Goal: Check status: Check status

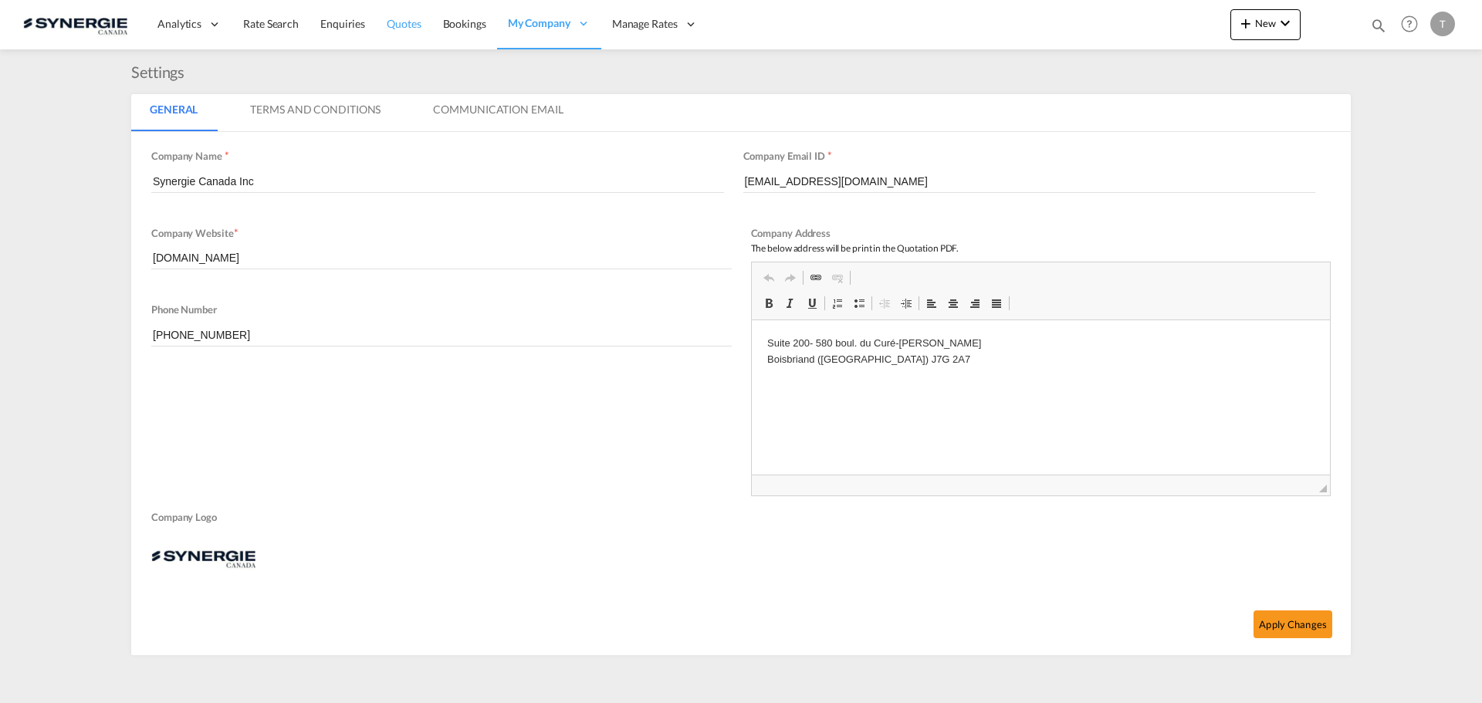
click at [405, 21] on span "Quotes" at bounding box center [404, 23] width 34 height 13
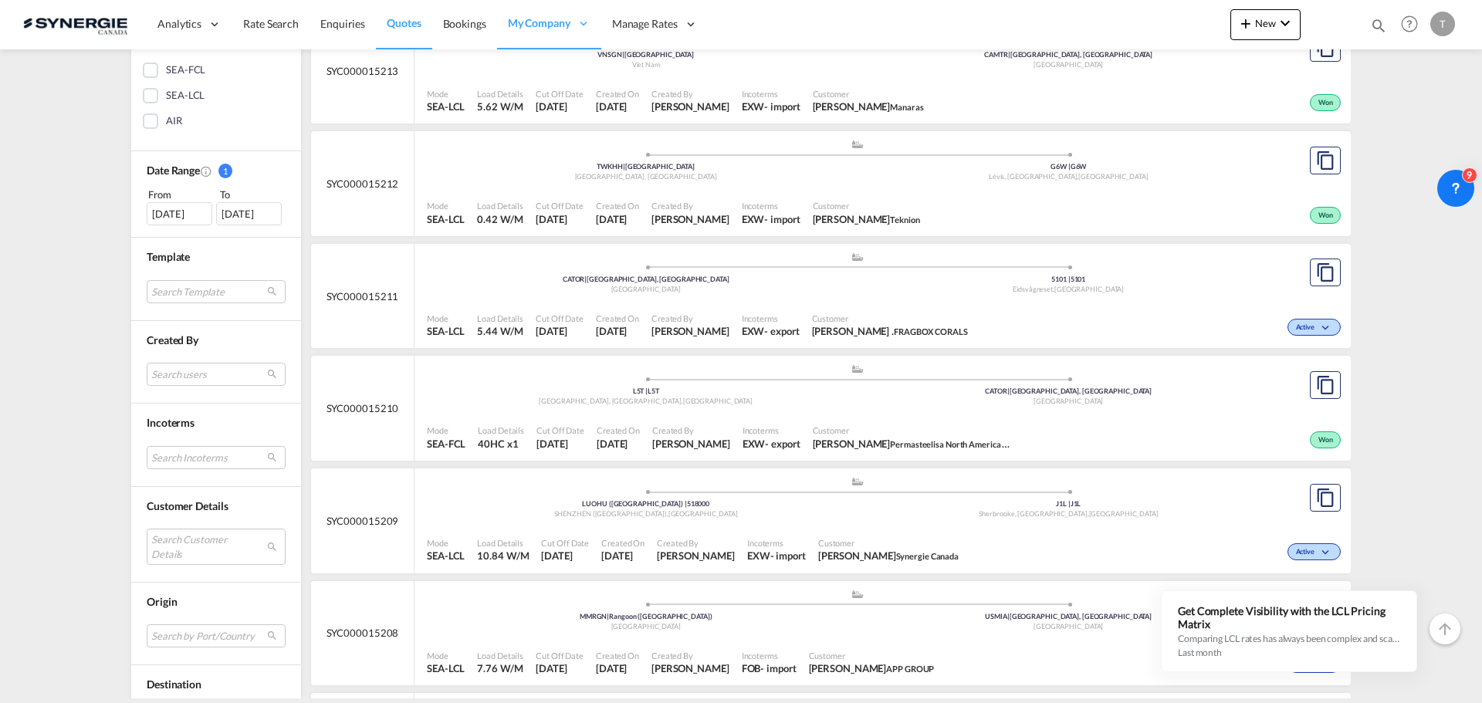
scroll to position [386, 0]
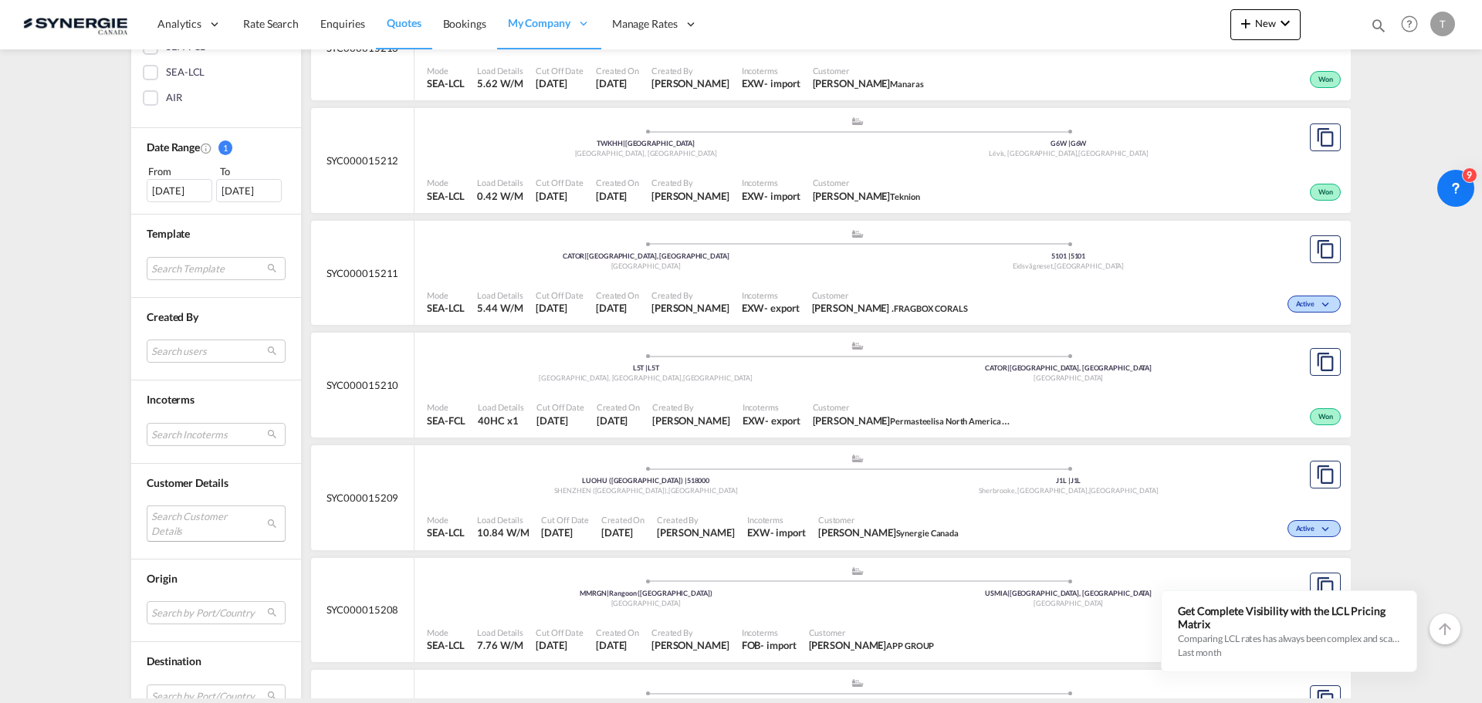
click at [212, 515] on md-select "Search Customer Details user name user [PERSON_NAME] [EMAIL_ADDRESS][DOMAIN_NAM…" at bounding box center [216, 524] width 139 height 36
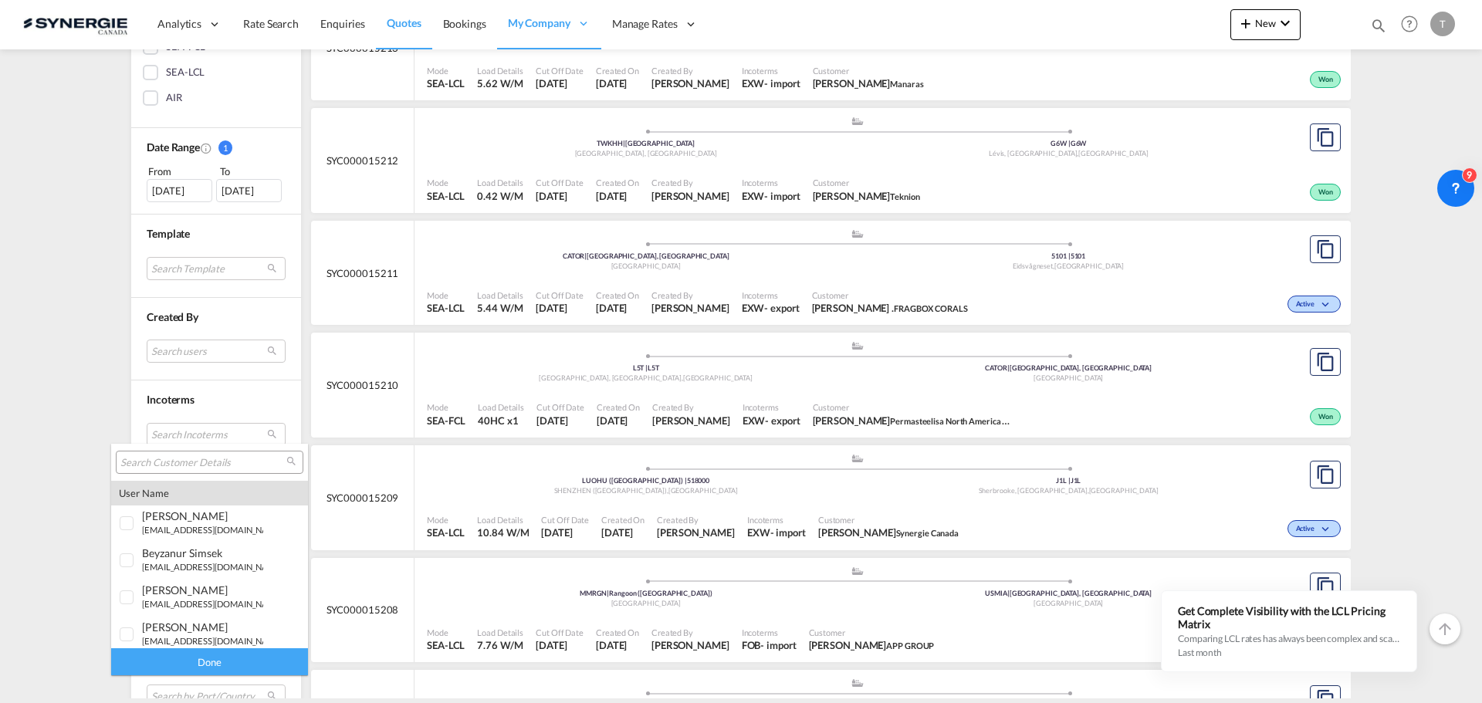
click at [200, 457] on input "search" at bounding box center [203, 463] width 166 height 14
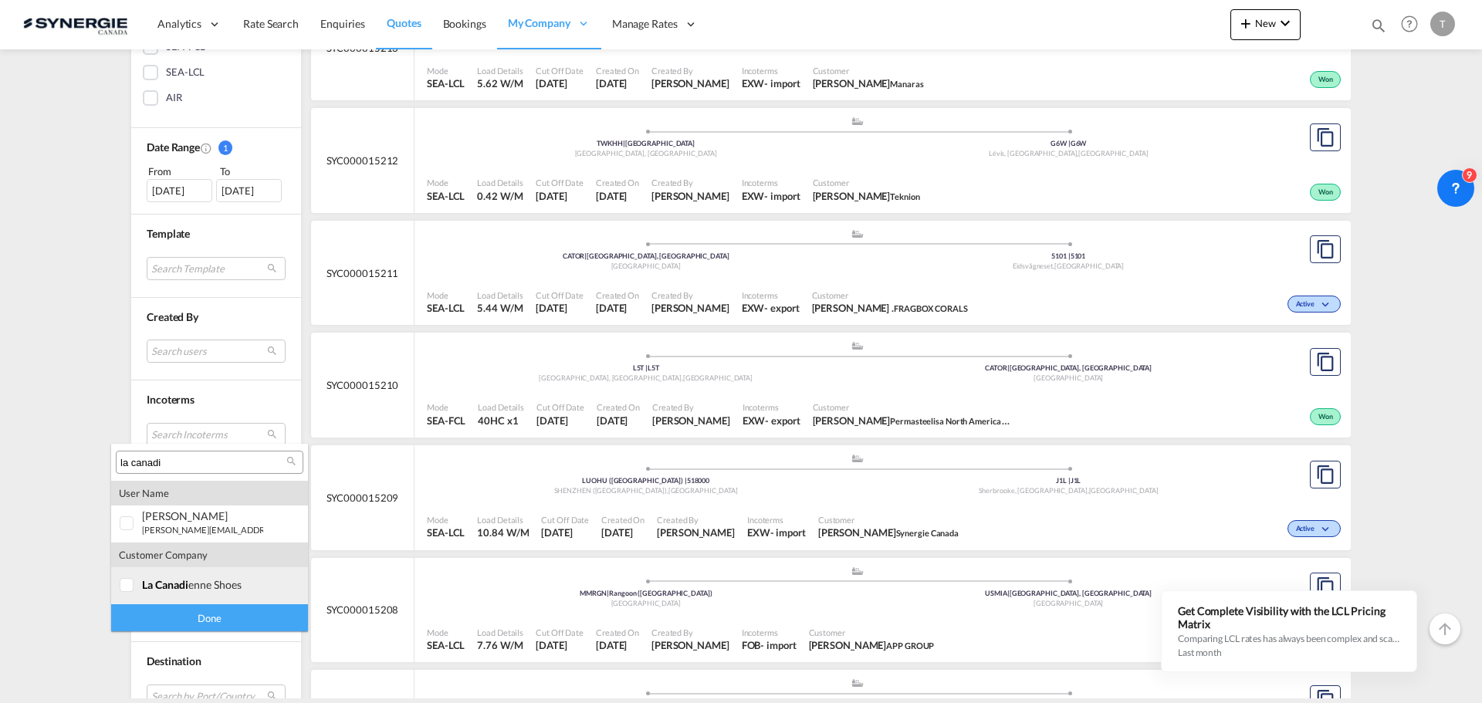
type input "la canadi"
click at [130, 585] on div at bounding box center [127, 585] width 15 height 15
click at [185, 616] on div "Done" at bounding box center [209, 617] width 197 height 27
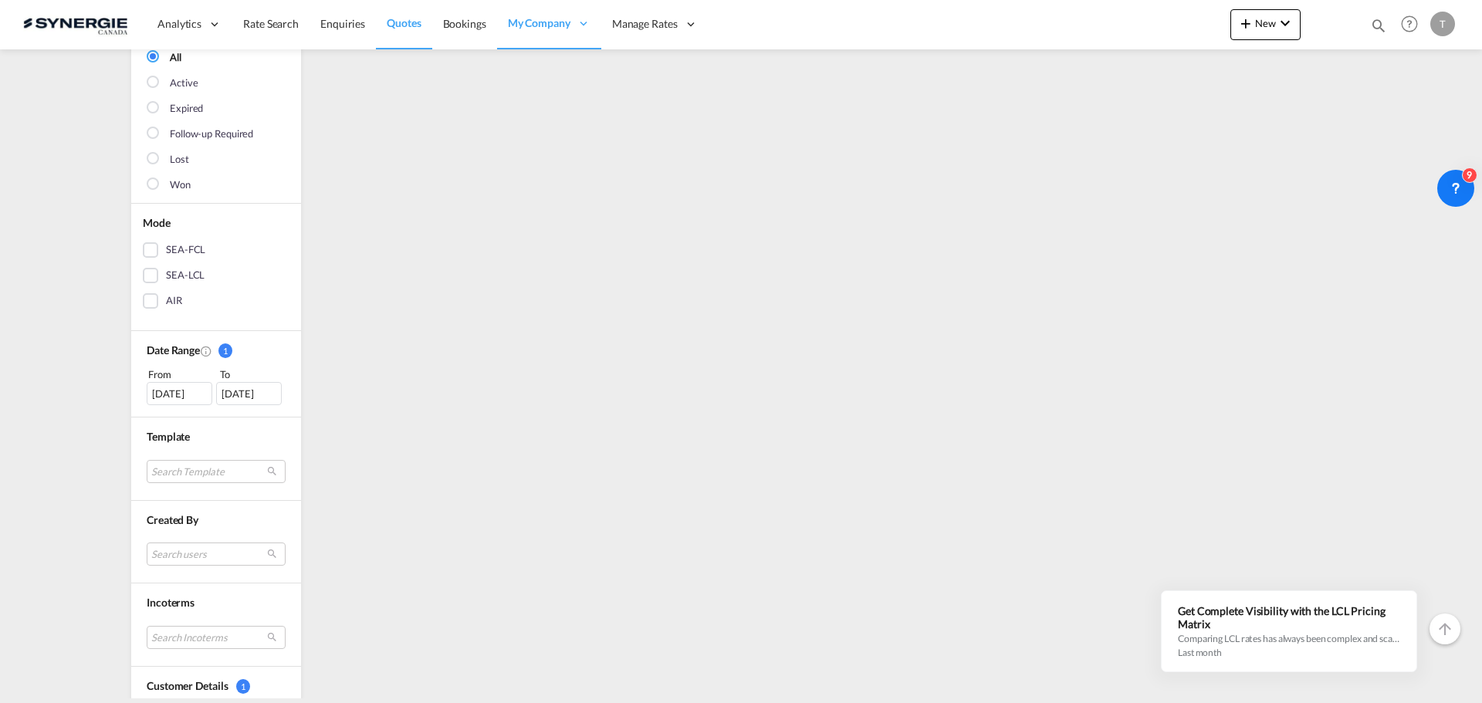
scroll to position [0, 0]
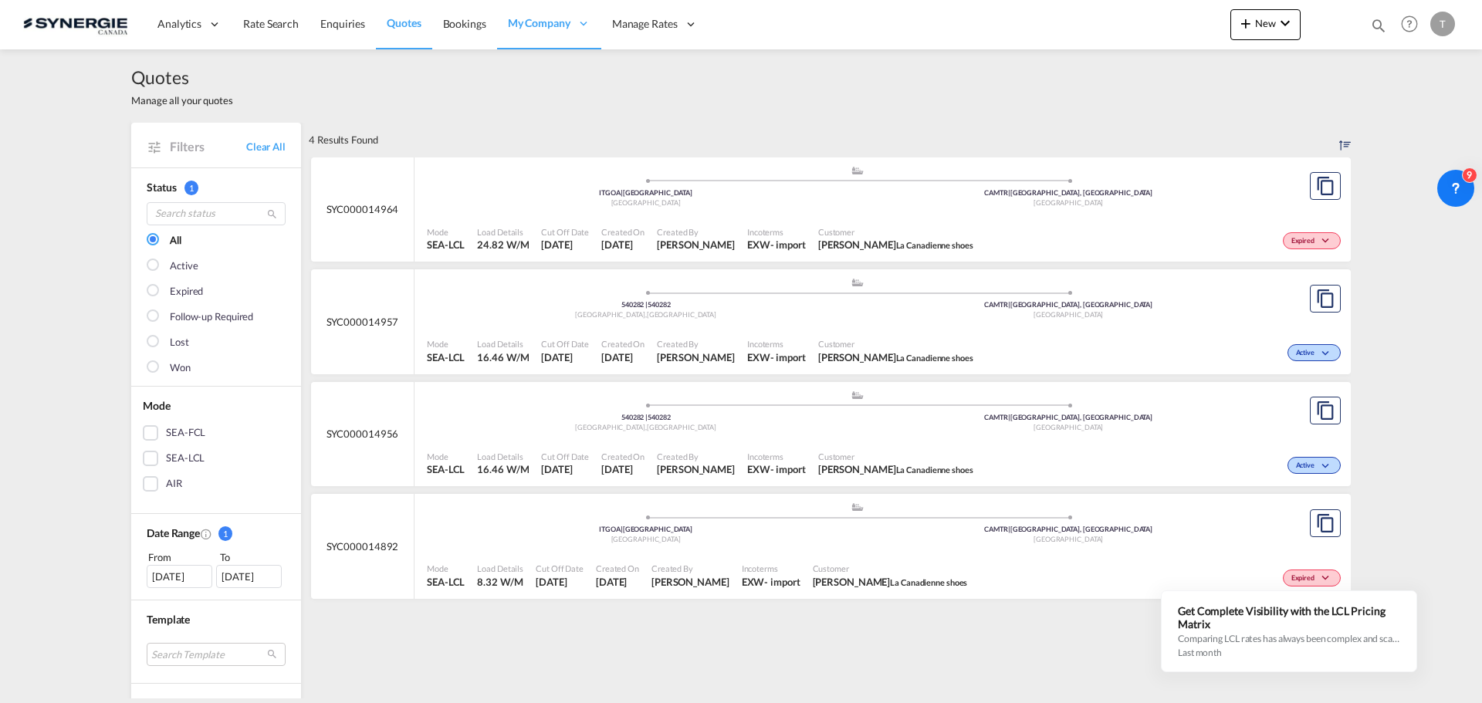
click at [198, 573] on div "[DATE]" at bounding box center [180, 576] width 66 height 23
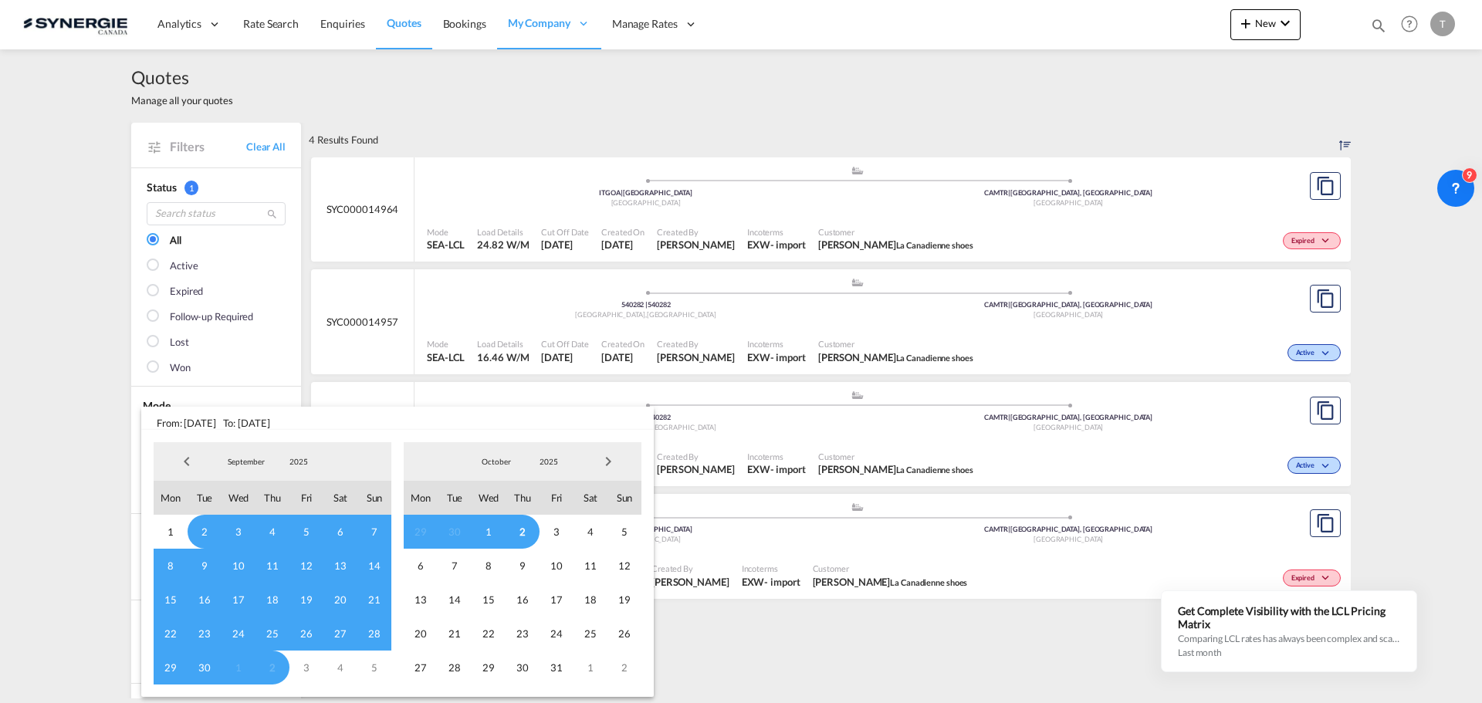
click at [187, 465] on span "Previous Month" at bounding box center [186, 461] width 31 height 31
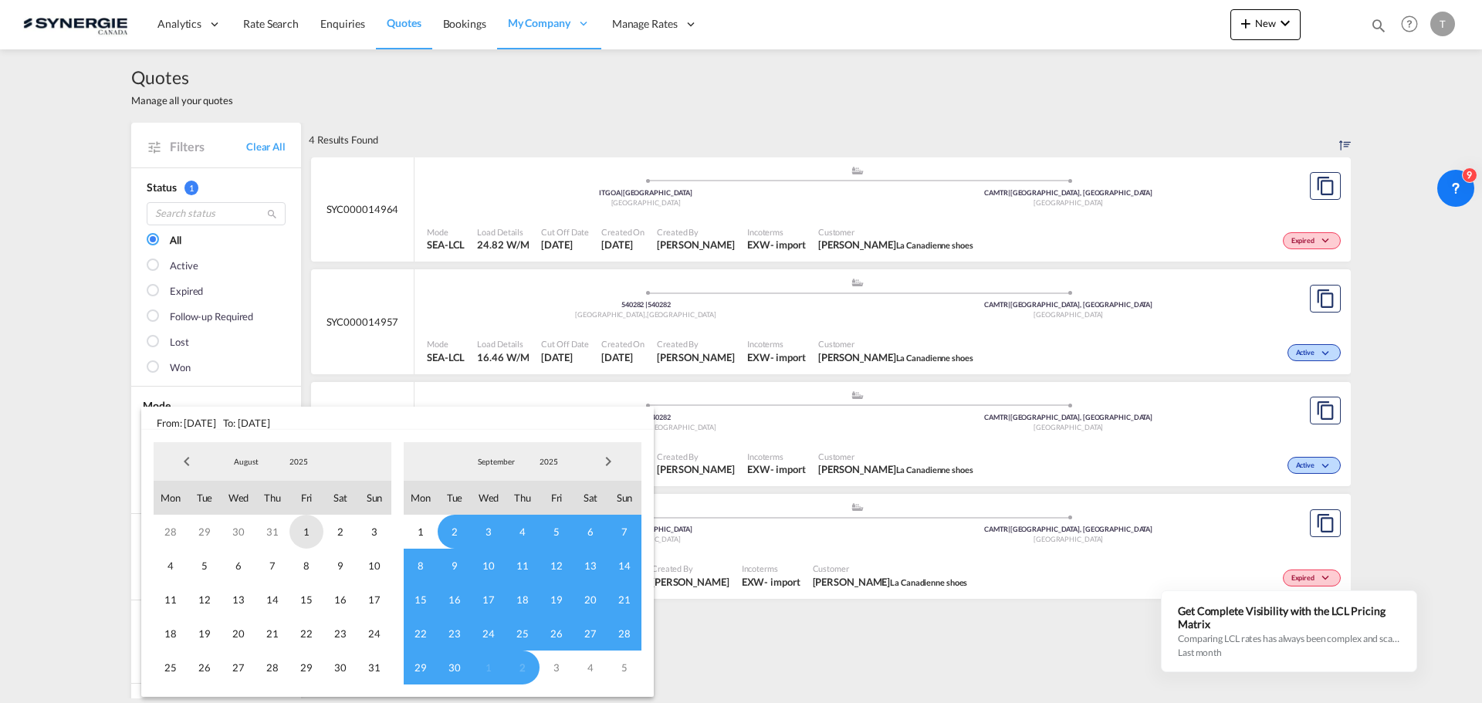
click at [304, 528] on span "1" at bounding box center [306, 532] width 34 height 34
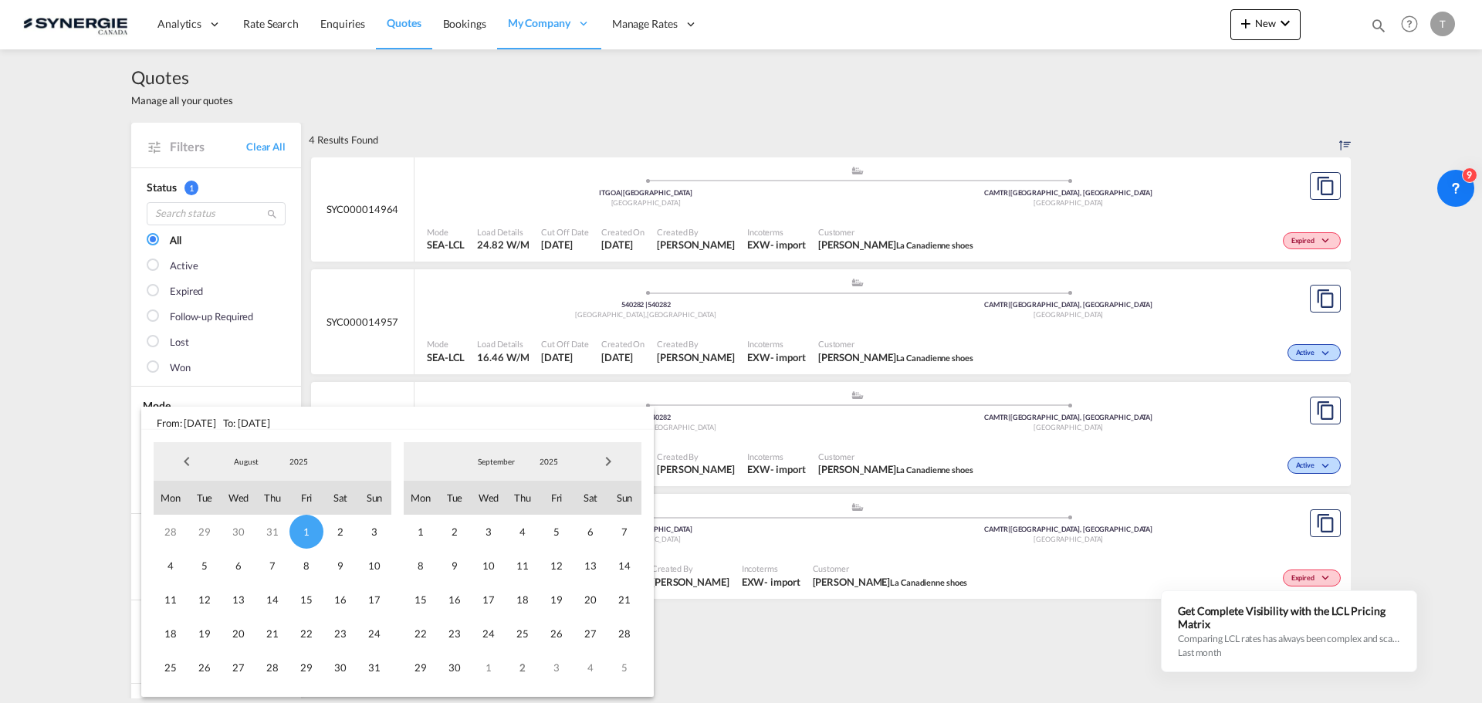
click at [611, 464] on span "Next Month" at bounding box center [608, 461] width 31 height 31
click at [518, 533] on span "2" at bounding box center [523, 532] width 34 height 34
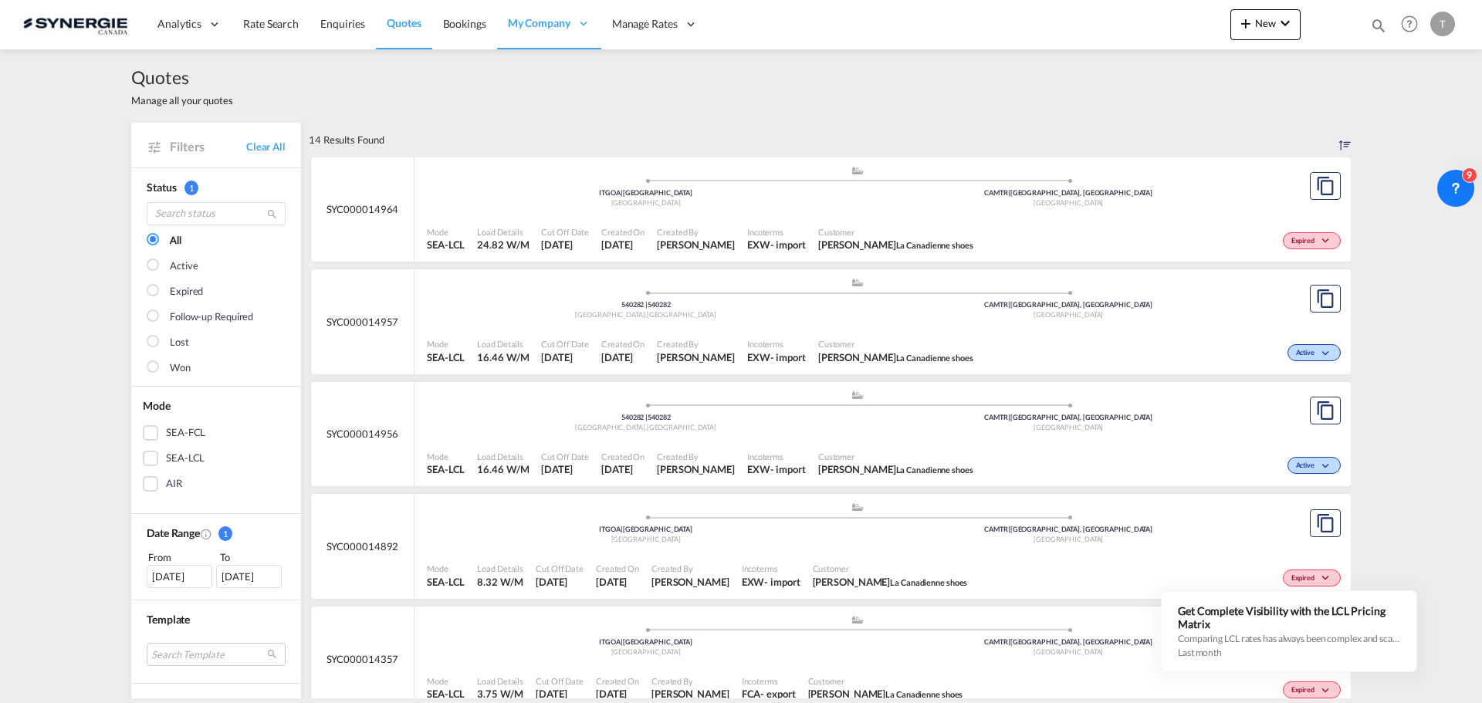
click at [624, 321] on div ".a{fill:#aaa8ad;} .a{fill:#aaa8ad;} 540282 | 540282 Târgu Mureș , Romania CAMTR…" at bounding box center [857, 300] width 861 height 46
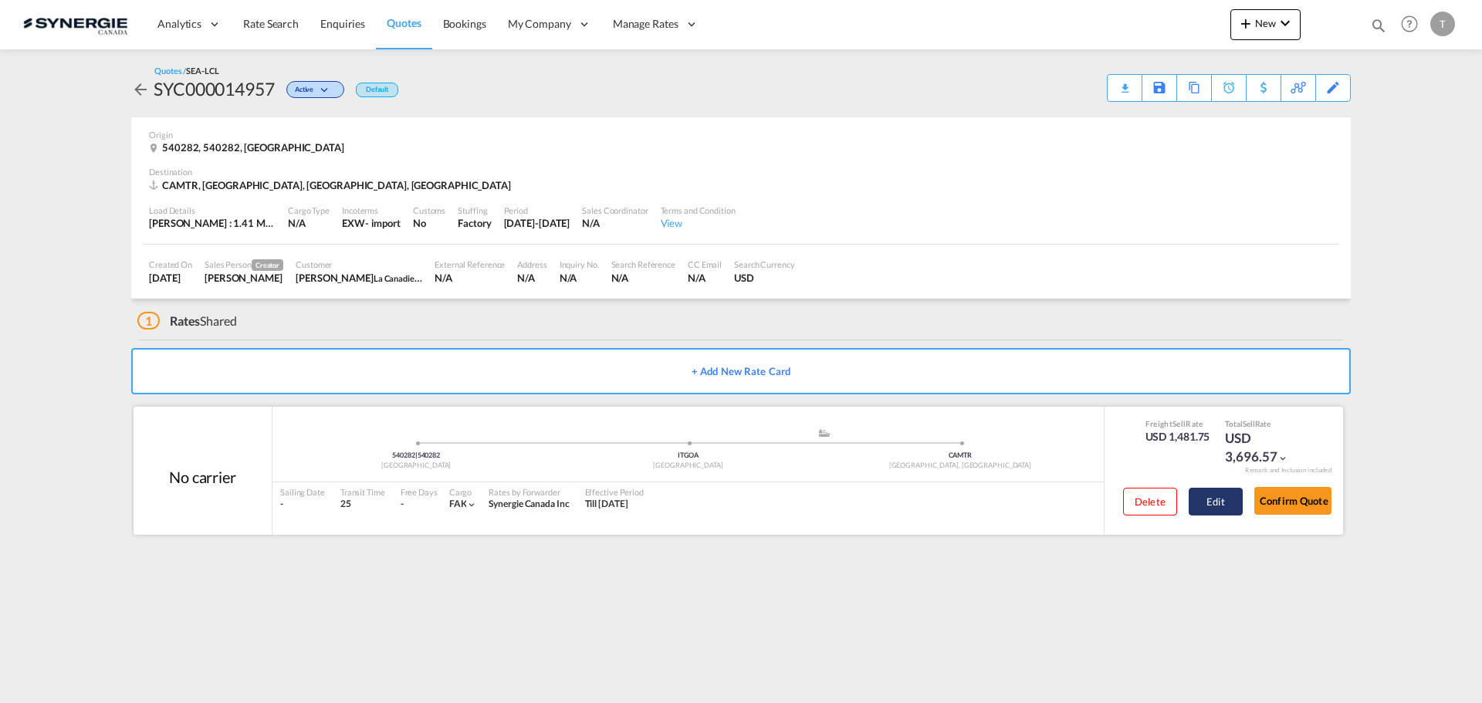
click at [1212, 507] on button "Edit" at bounding box center [1216, 502] width 54 height 28
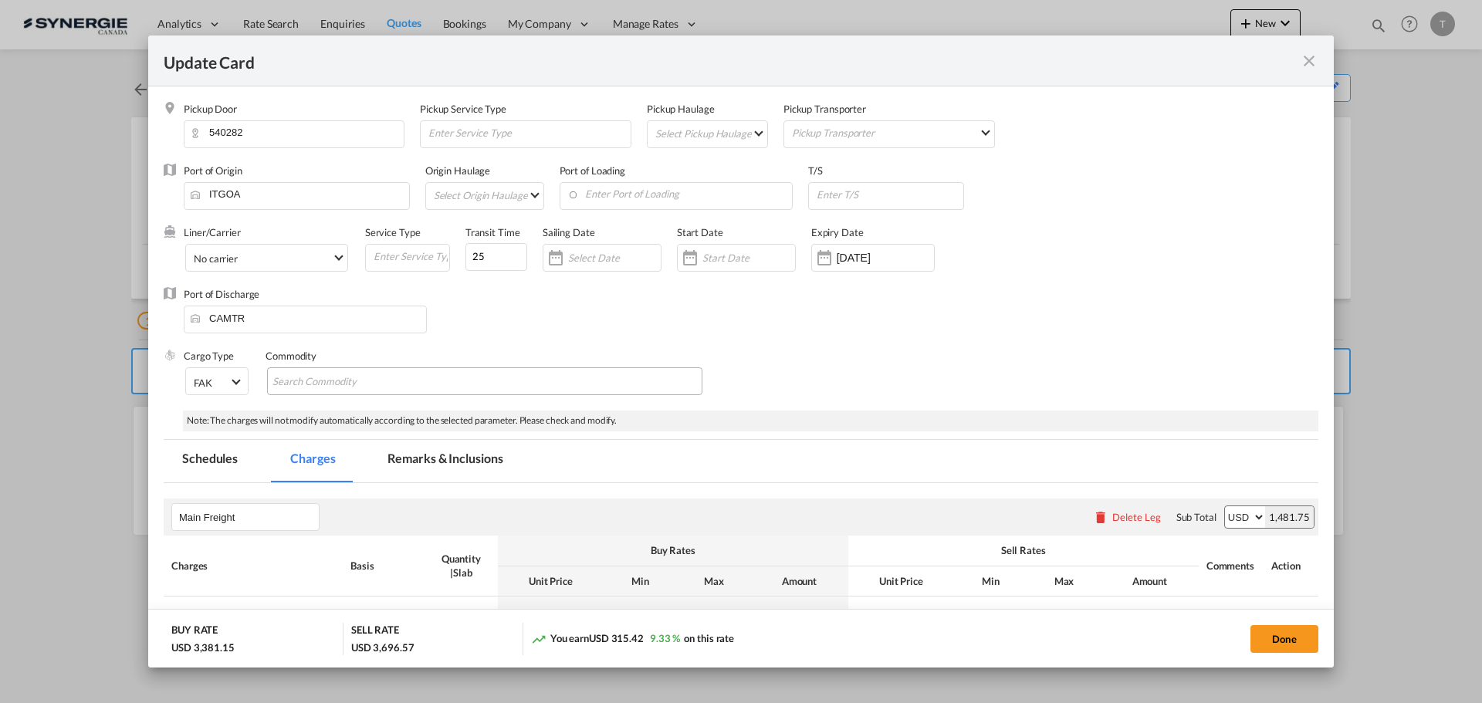
select select "per_w/m"
select select "per_bl"
select select "per_quintal"
select select "per_cbm"
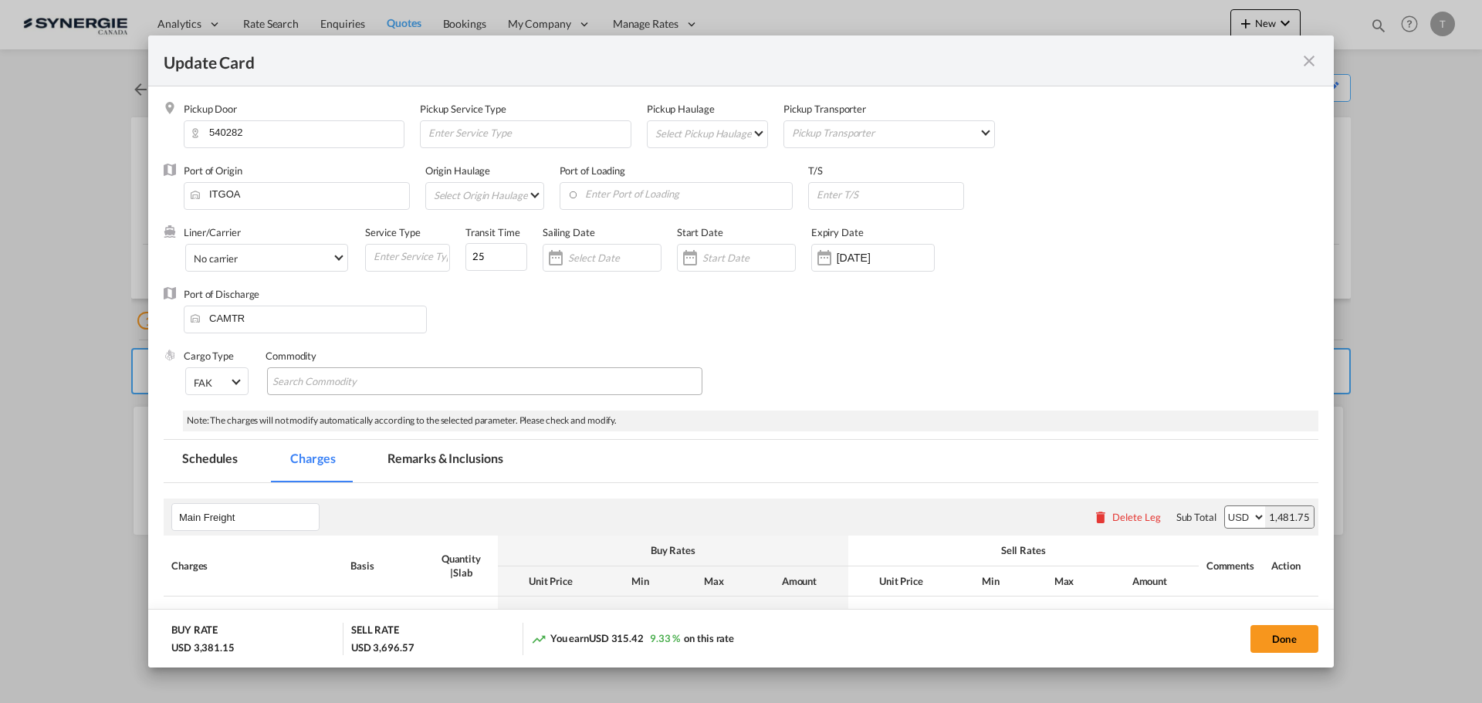
select select "flat"
select select "per_bl"
select select "flat"
select select "per_bl"
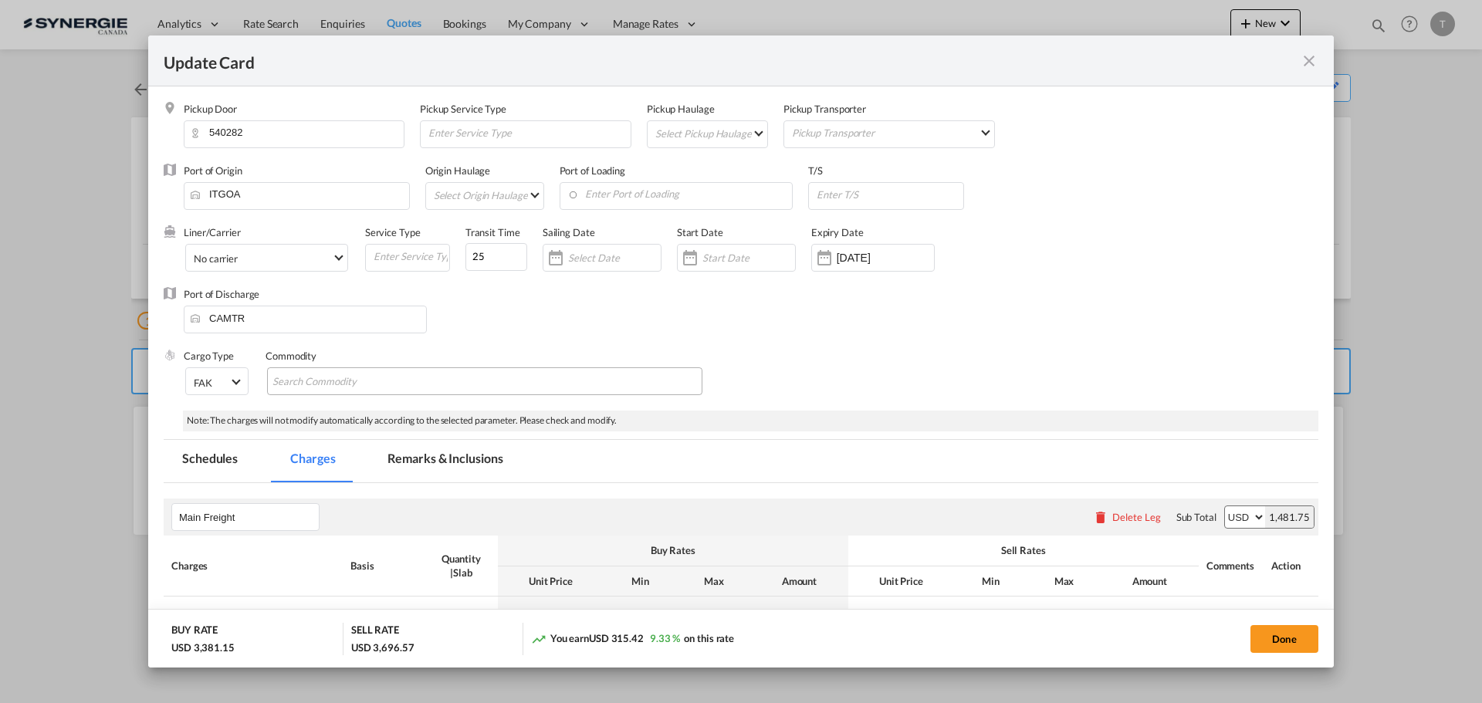
select select "per_bl"
select select "per_shipment"
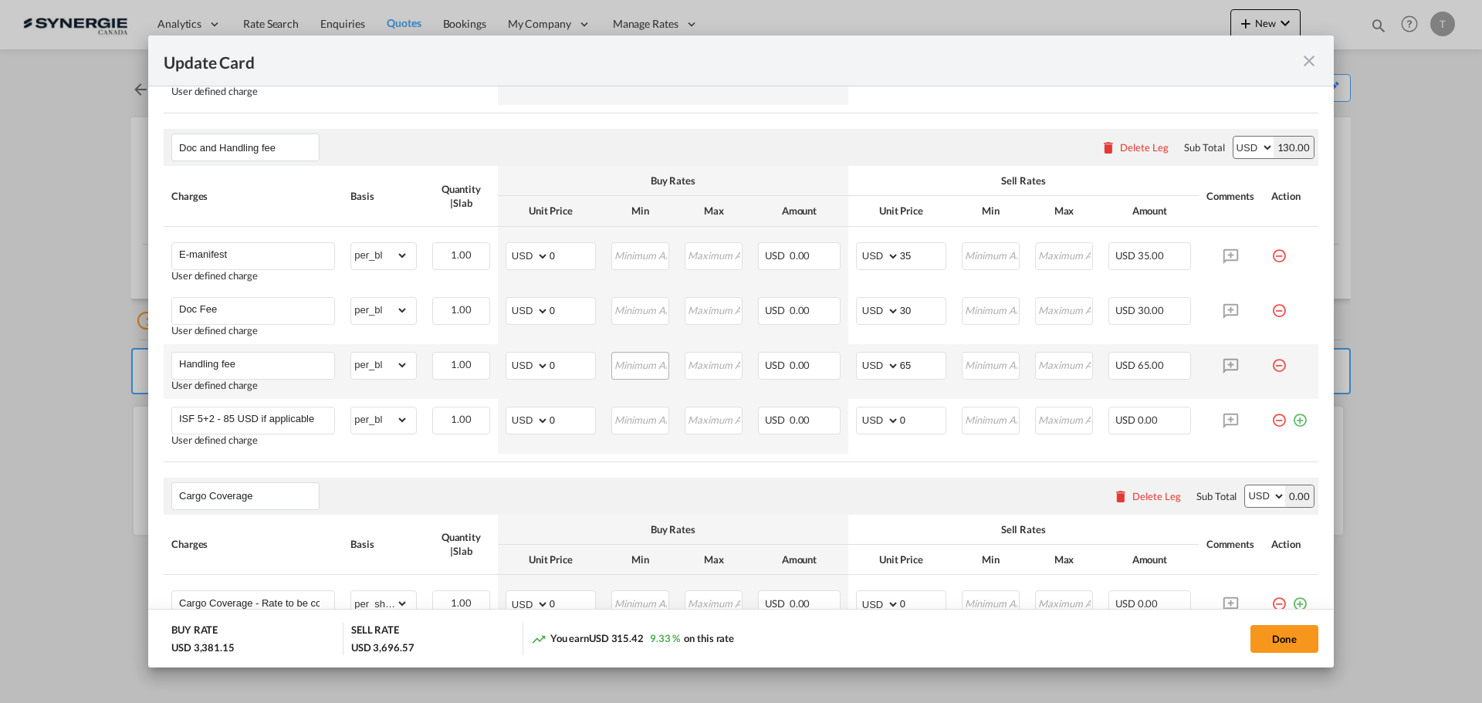
scroll to position [1324, 0]
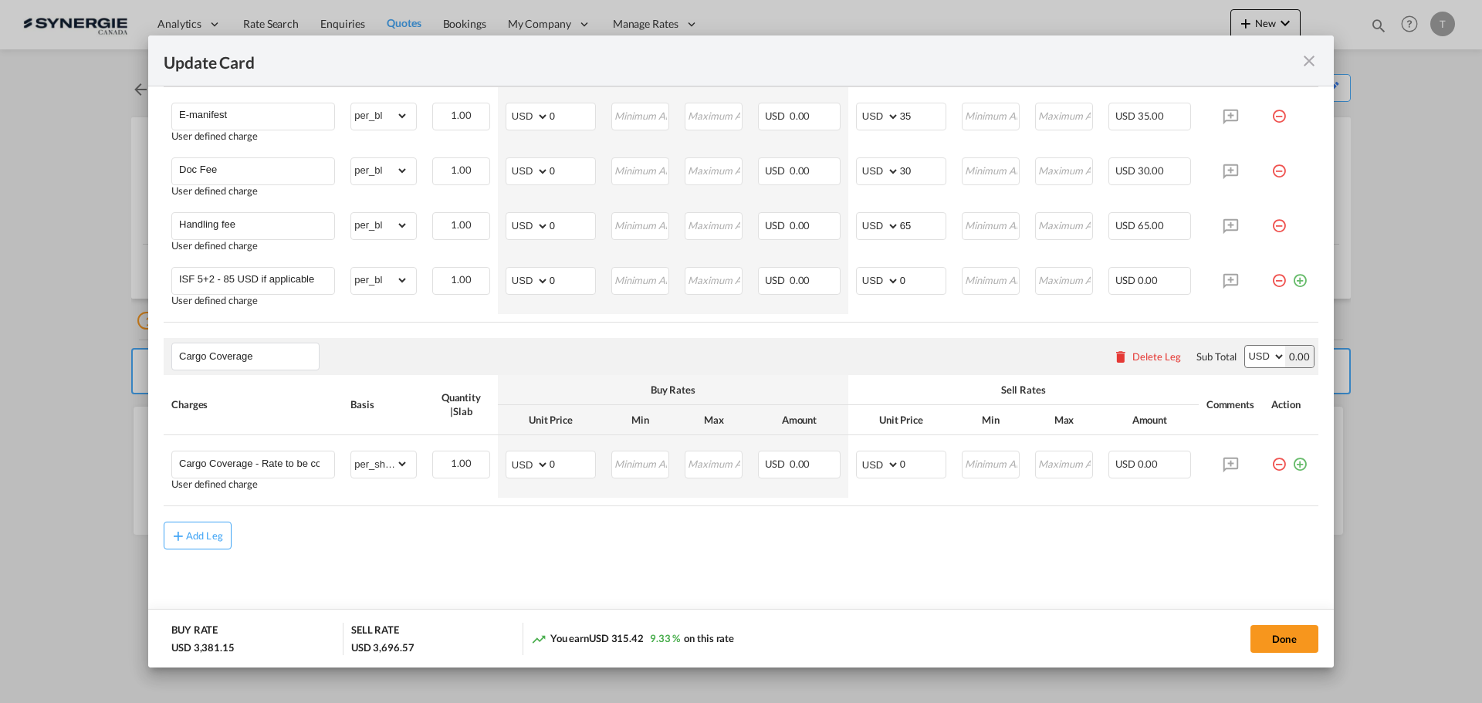
click at [1317, 61] on md-icon "icon-close fg-AAA8AD m-0 pointer" at bounding box center [1309, 61] width 19 height 19
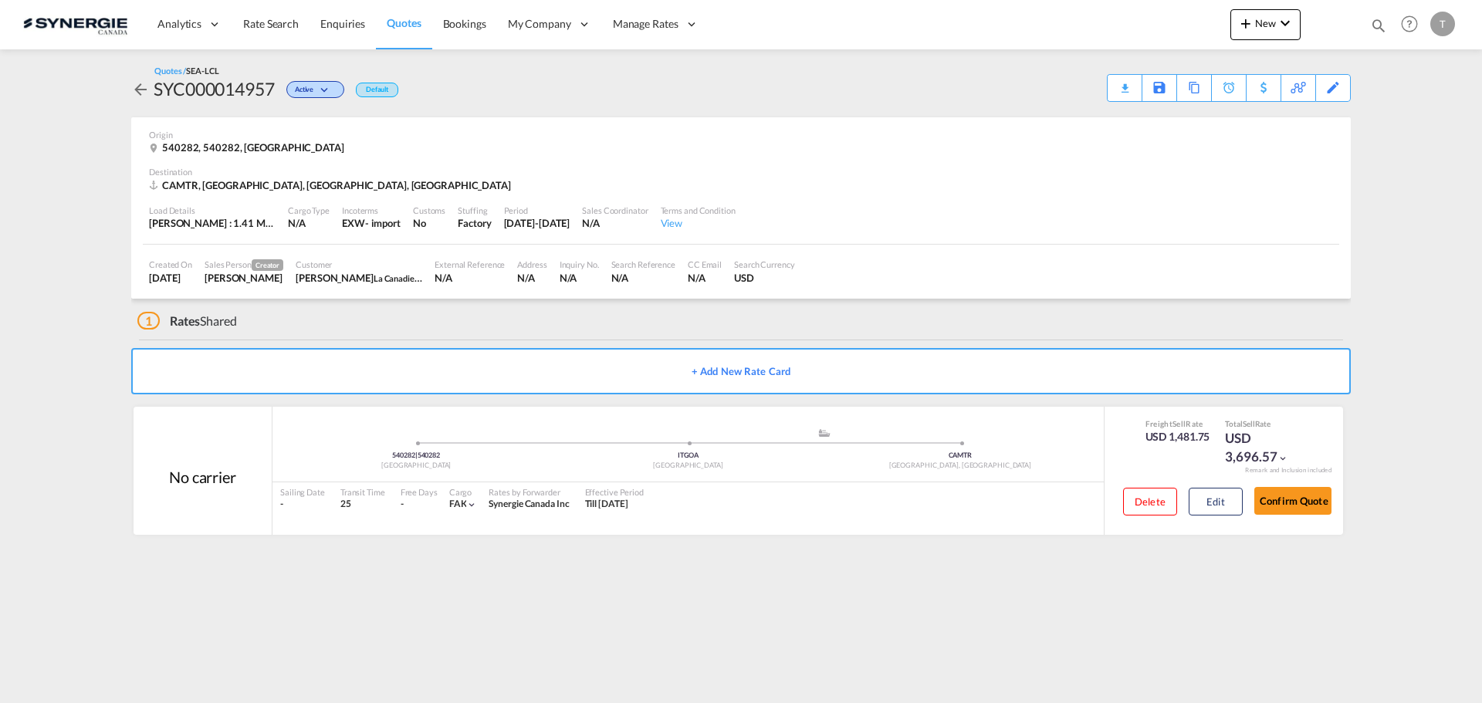
click at [142, 86] on md-icon "icon-arrow-left" at bounding box center [140, 89] width 19 height 19
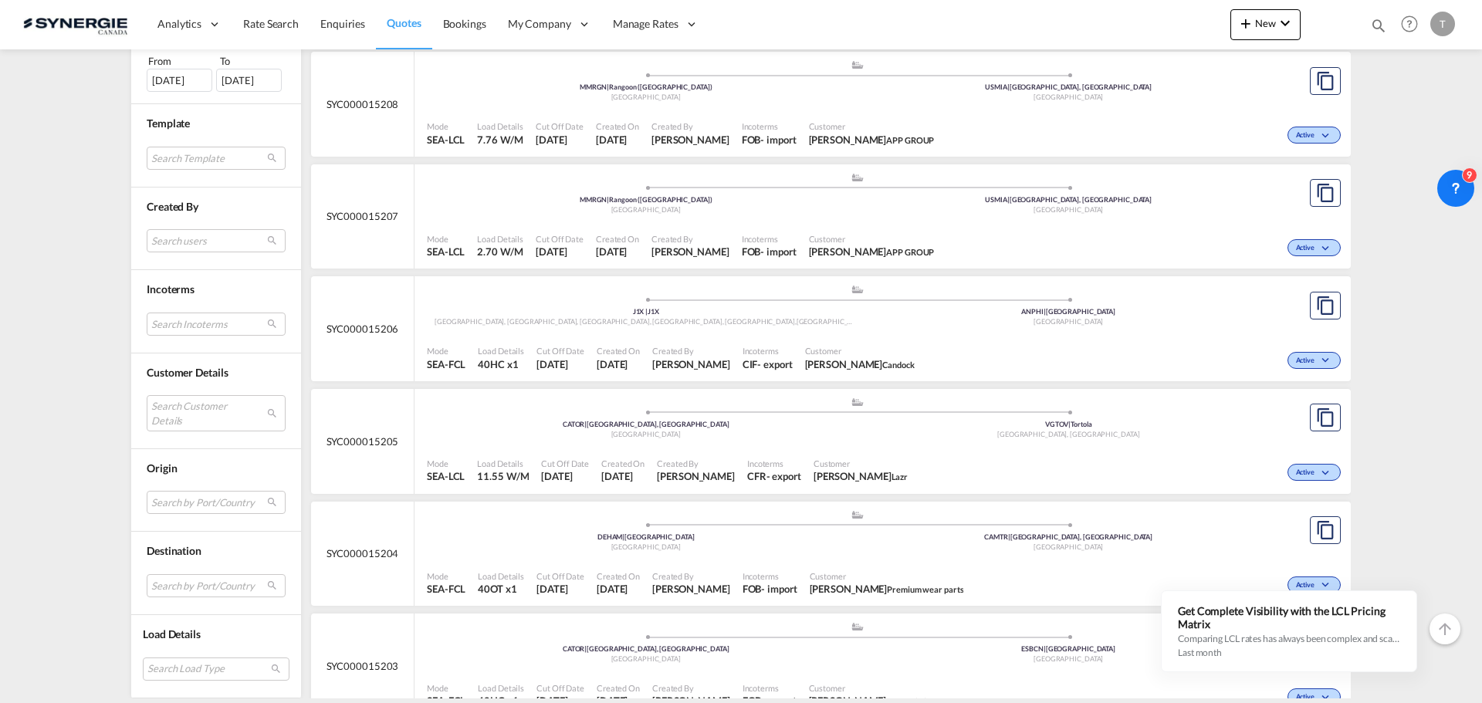
scroll to position [1003, 0]
click at [206, 413] on md-select "Search Customer Details user name user [PERSON_NAME] [EMAIL_ADDRESS][DOMAIN_NAM…" at bounding box center [216, 414] width 139 height 36
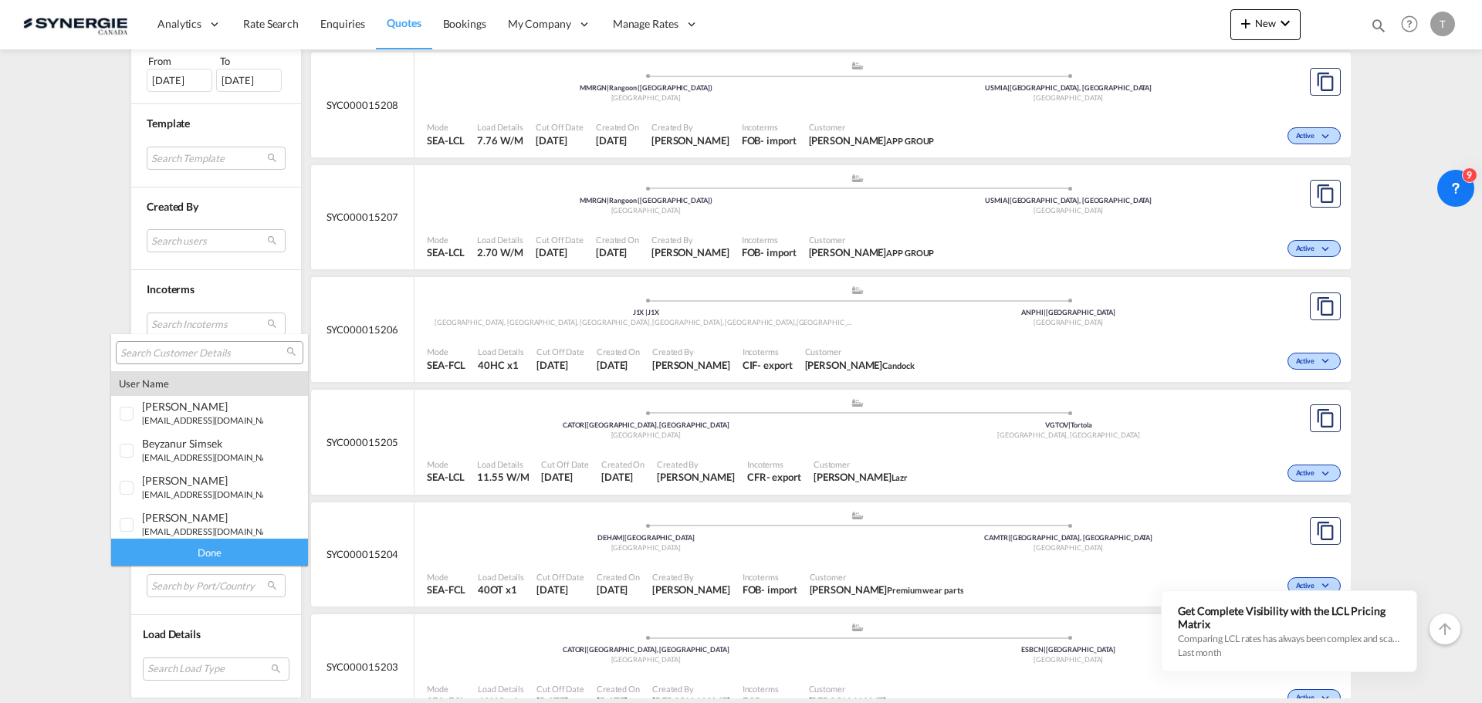
click at [184, 358] on input "search" at bounding box center [203, 354] width 166 height 14
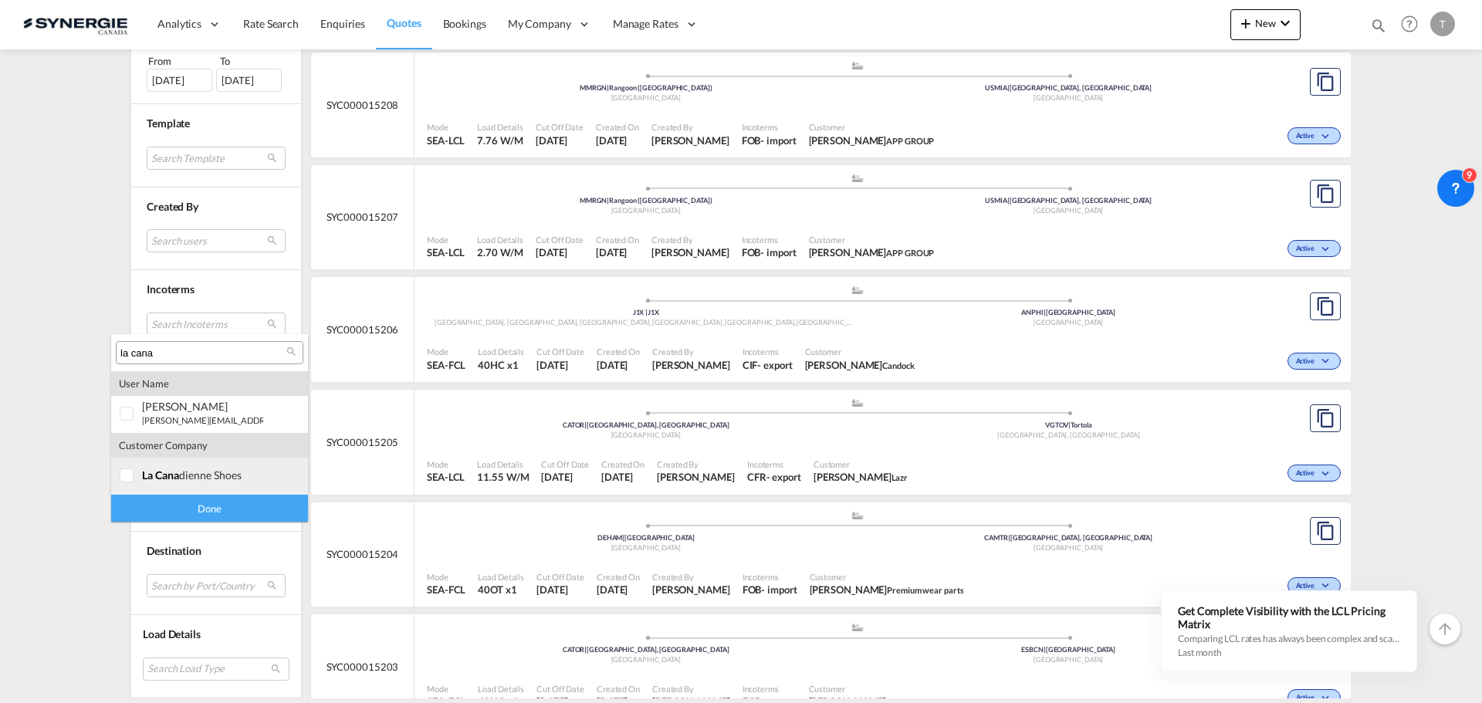
type input "la cana"
click at [125, 479] on div at bounding box center [127, 476] width 15 height 15
click at [173, 509] on div "Done" at bounding box center [209, 508] width 197 height 27
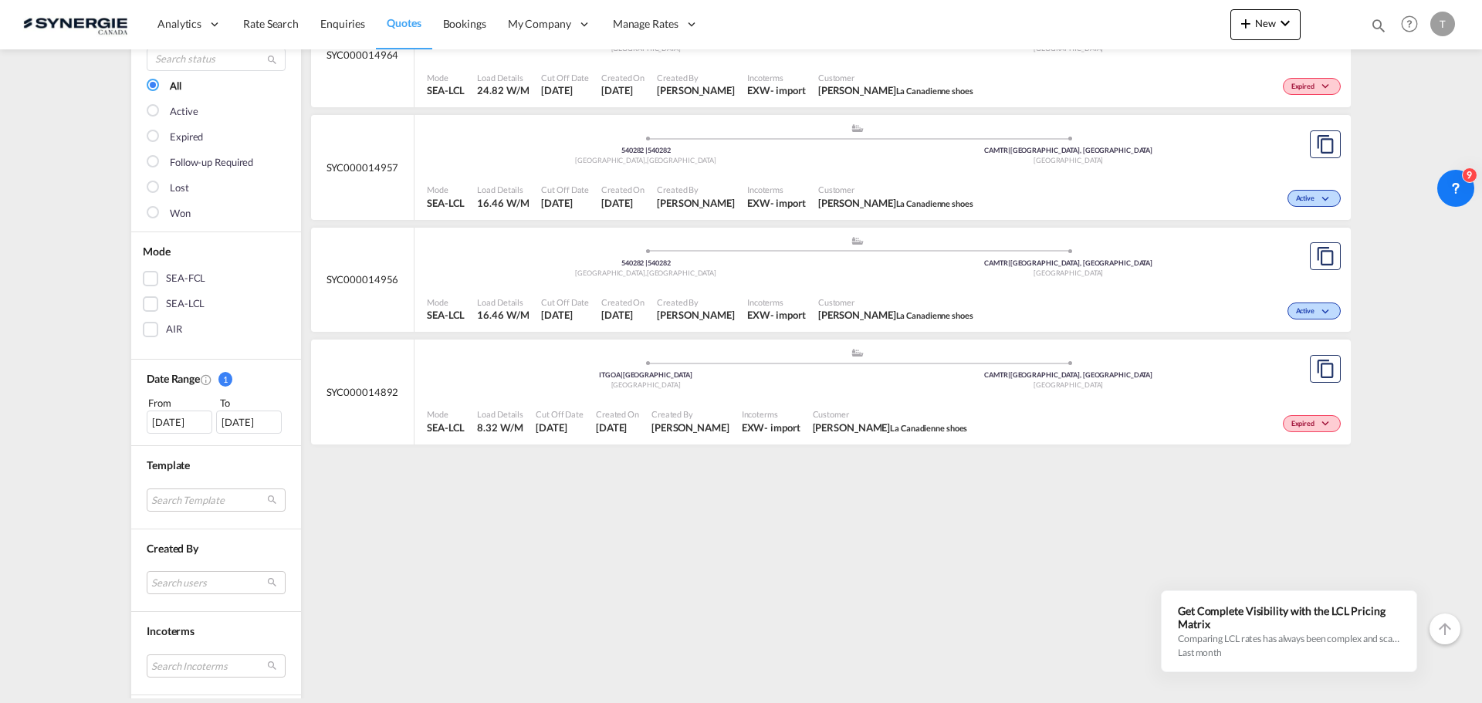
scroll to position [232, 0]
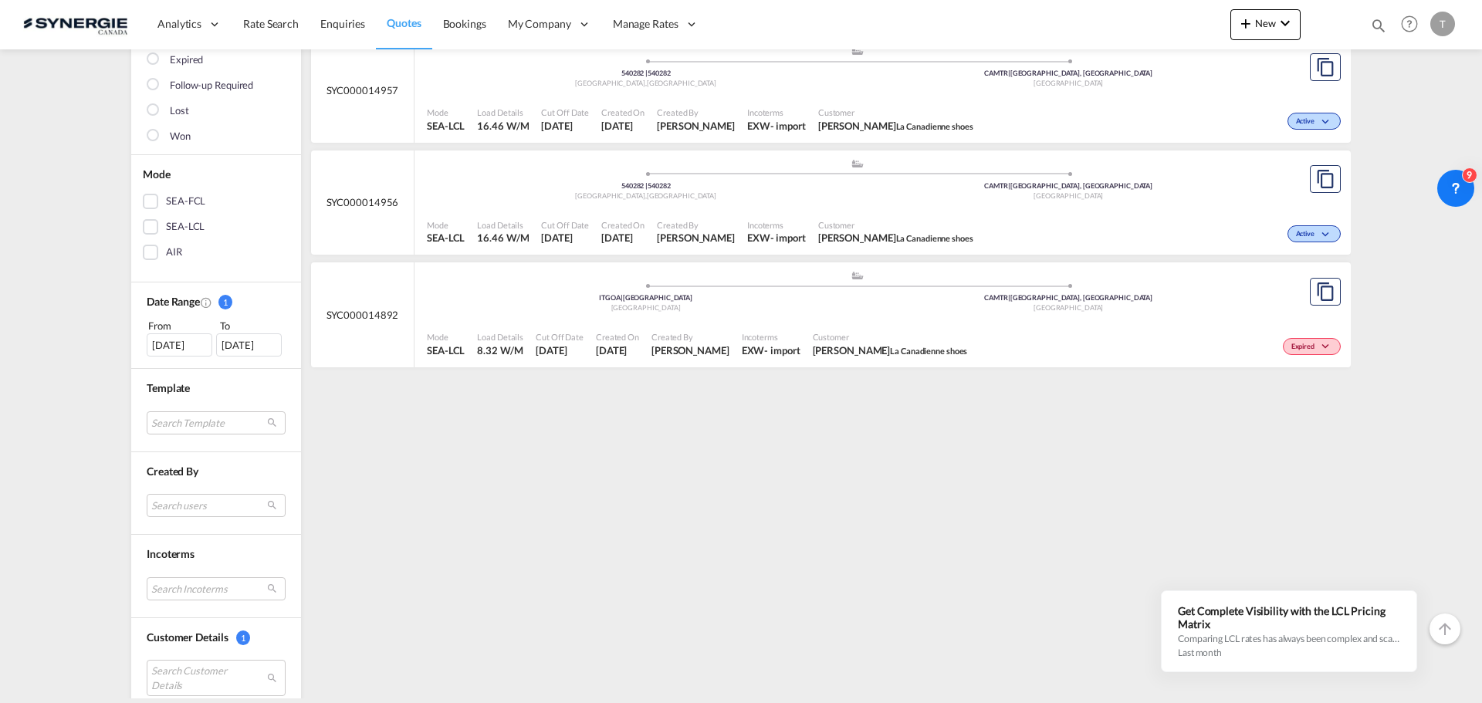
click at [166, 339] on div "[DATE]" at bounding box center [180, 344] width 66 height 23
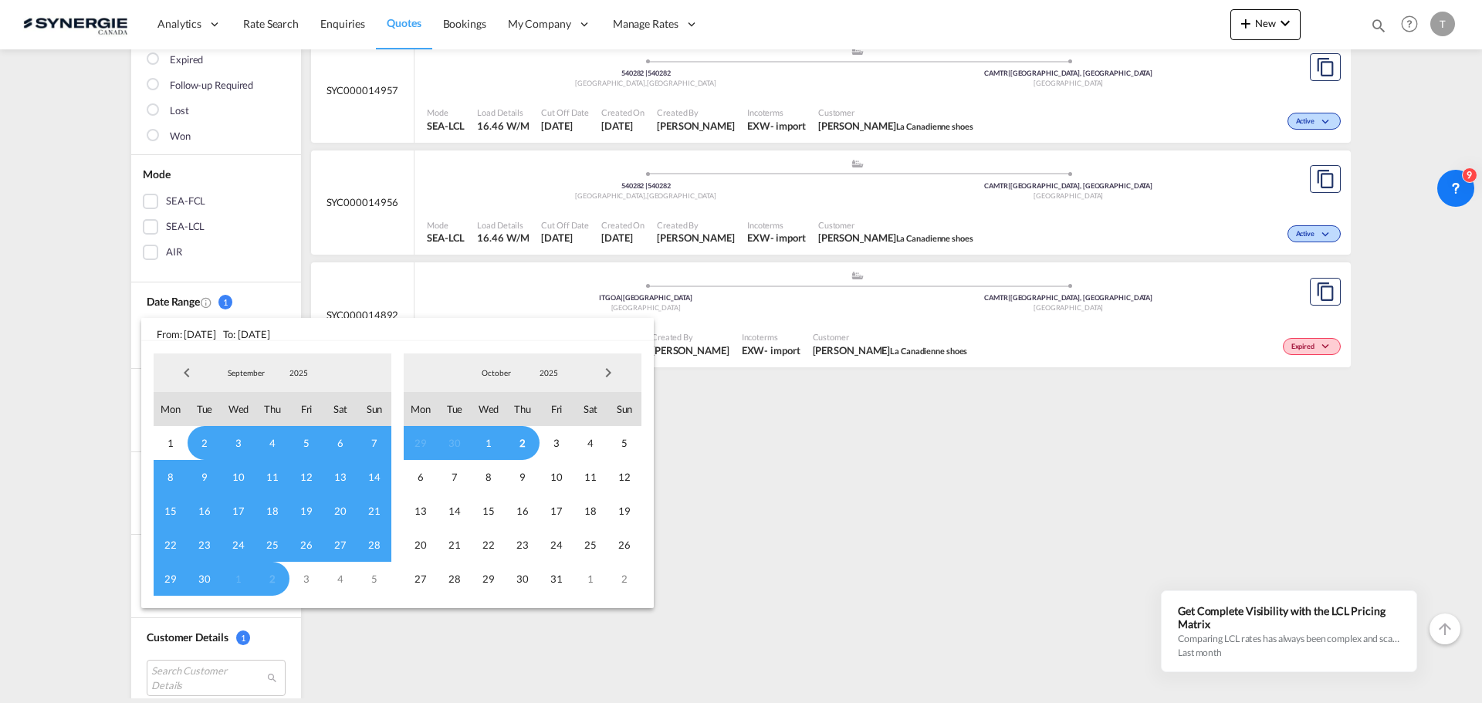
click at [182, 367] on span "Previous Month" at bounding box center [186, 372] width 31 height 31
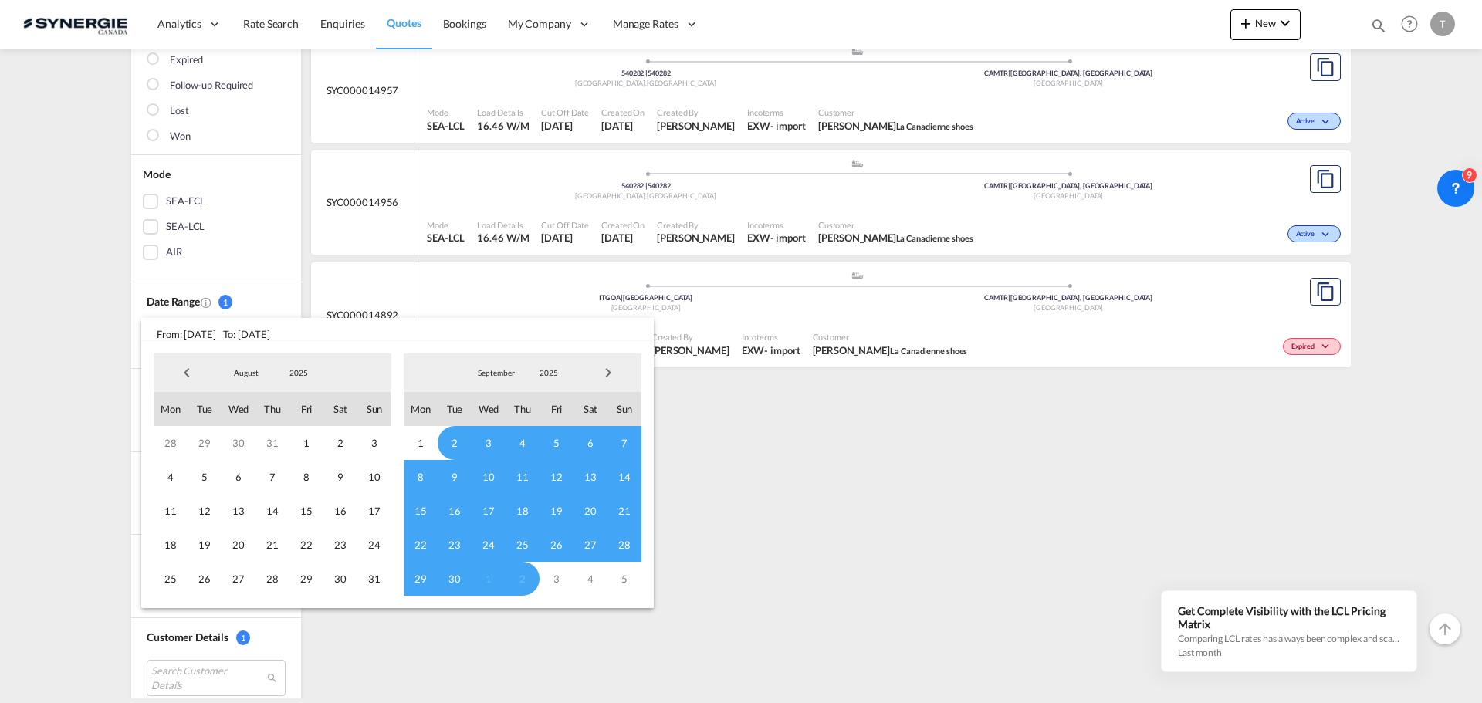
click at [184, 367] on span "Previous Month" at bounding box center [186, 372] width 31 height 31
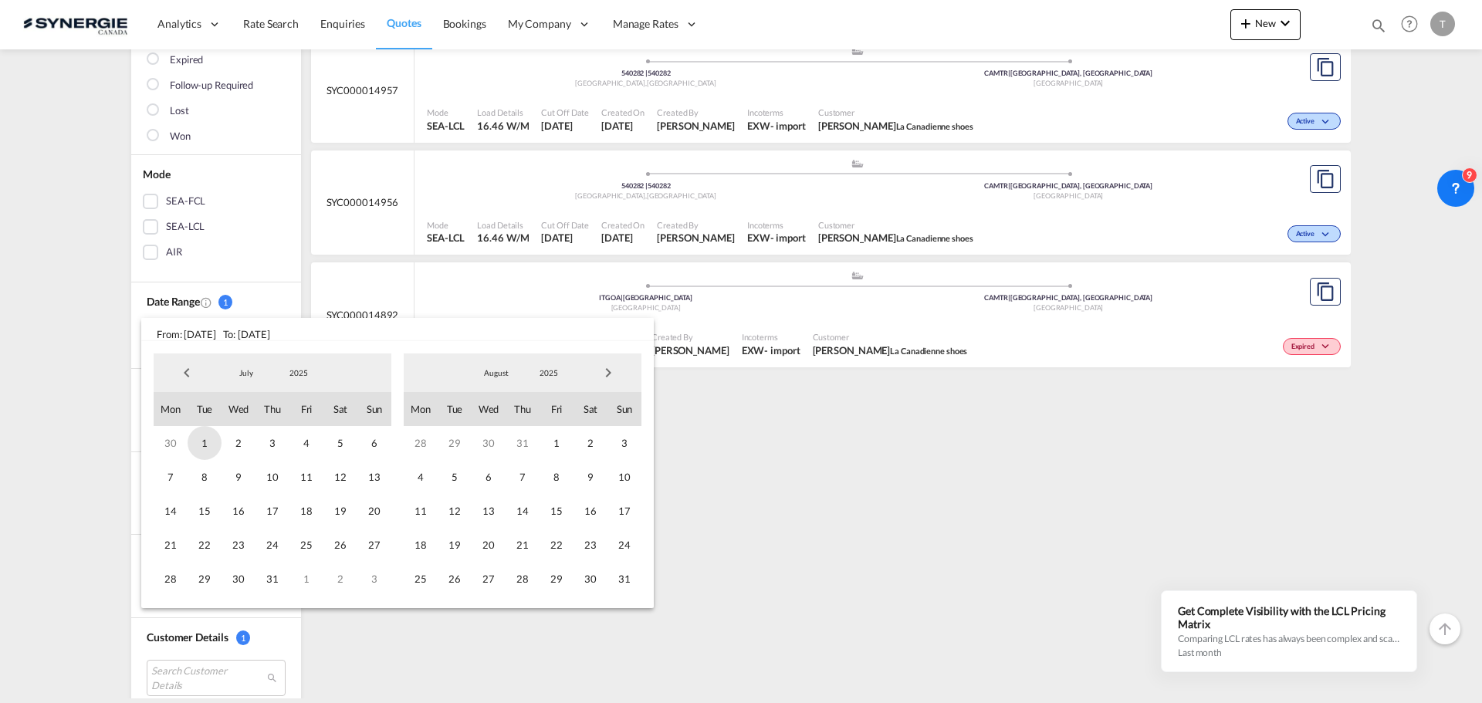
click at [208, 441] on span "1" at bounding box center [205, 443] width 34 height 34
click at [614, 374] on span "Next Month" at bounding box center [608, 372] width 31 height 31
click at [529, 438] on span "2" at bounding box center [523, 443] width 34 height 34
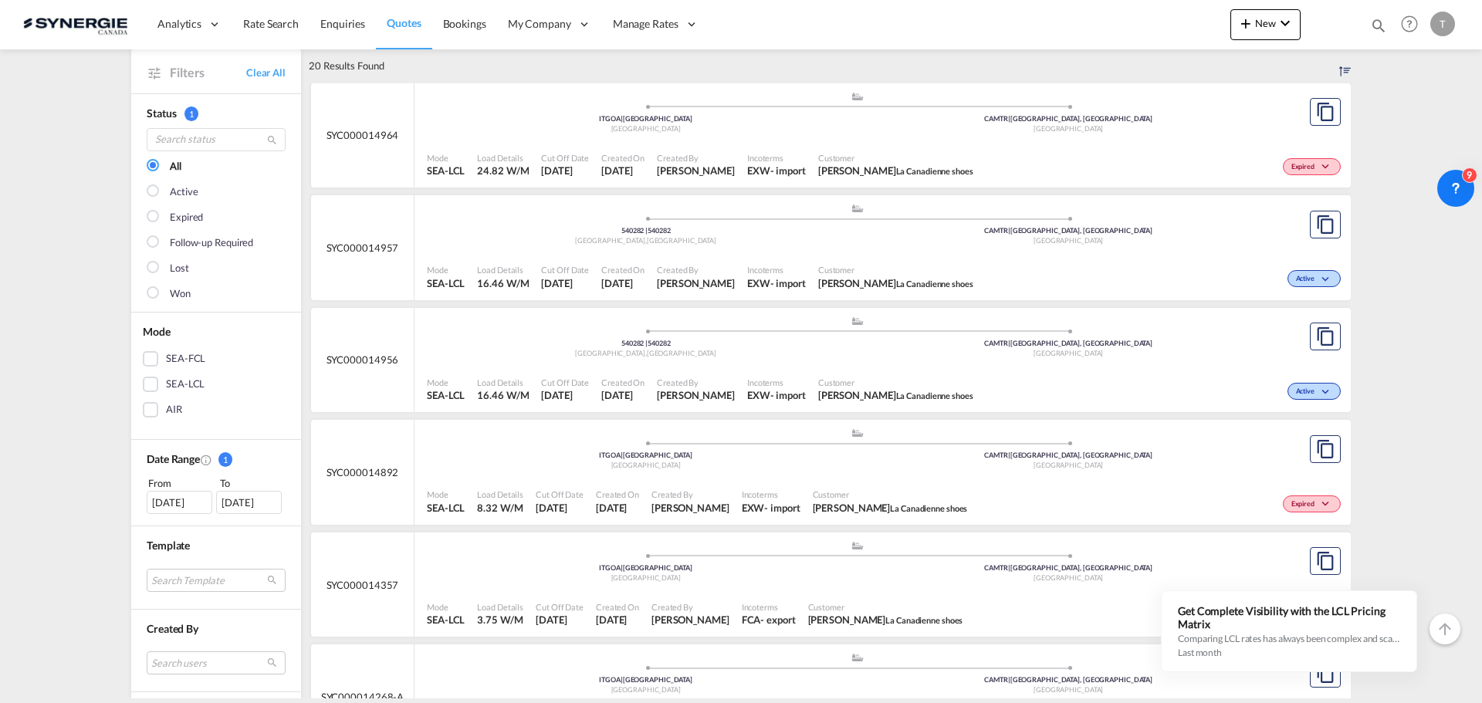
scroll to position [0, 0]
